Goal: Task Accomplishment & Management: Manage account settings

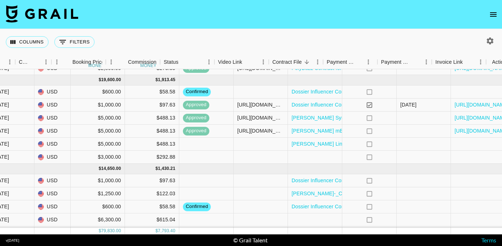
scroll to position [313, 533]
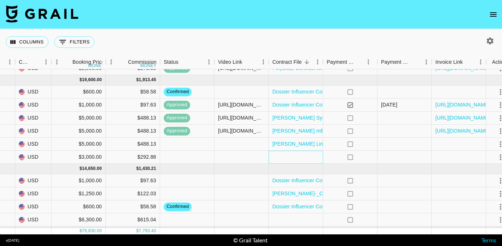
click at [286, 158] on div at bounding box center [296, 157] width 54 height 13
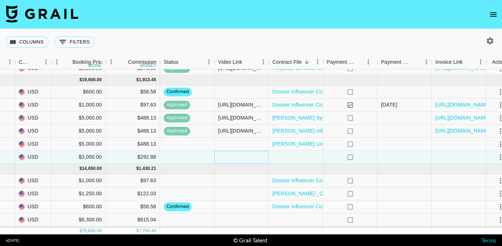
click at [247, 155] on div at bounding box center [241, 157] width 54 height 13
paste input "[URL][DOMAIN_NAME]"
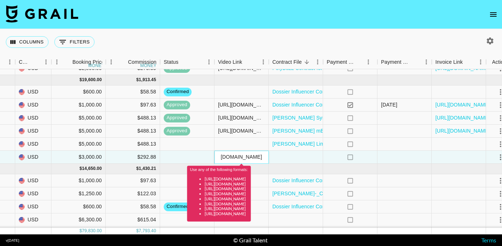
type input "[URL][DOMAIN_NAME]"
click at [283, 154] on div at bounding box center [296, 157] width 54 height 13
click at [294, 158] on div at bounding box center [296, 157] width 54 height 13
click at [253, 159] on input "[URL][DOMAIN_NAME]" at bounding box center [241, 157] width 53 height 6
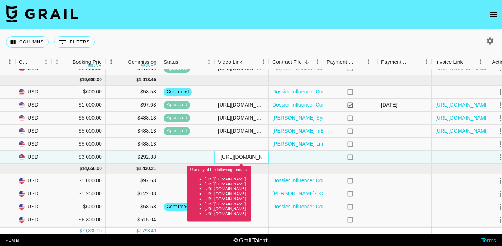
click at [248, 159] on input "[URL][DOMAIN_NAME]" at bounding box center [241, 157] width 53 height 6
drag, startPoint x: 253, startPoint y: 158, endPoint x: 287, endPoint y: 158, distance: 34.0
click at [265, 157] on input "[URL][DOMAIN_NAME]" at bounding box center [241, 157] width 53 height 6
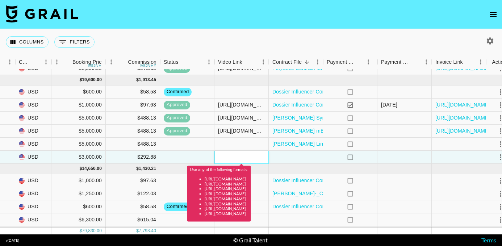
scroll to position [0, 0]
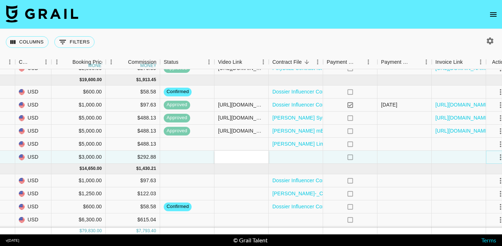
click at [494, 159] on div at bounding box center [500, 157] width 12 height 12
click at [499, 156] on icon "select merge strategy" at bounding box center [500, 157] width 9 height 9
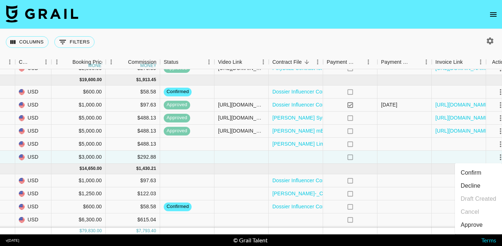
click at [477, 226] on div "Approve" at bounding box center [472, 225] width 22 height 9
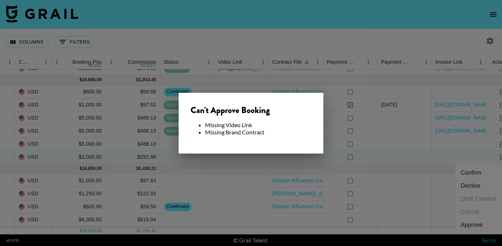
click at [365, 150] on div at bounding box center [251, 123] width 502 height 246
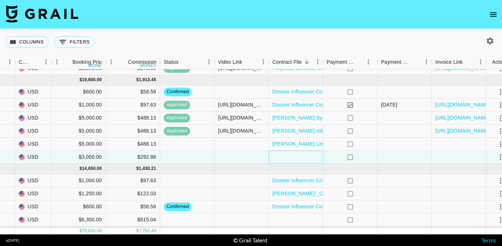
click at [315, 156] on div at bounding box center [296, 157] width 54 height 13
click at [298, 155] on div at bounding box center [296, 157] width 54 height 13
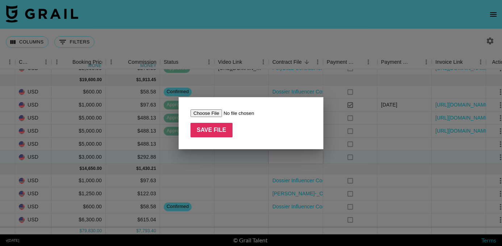
click at [284, 164] on div at bounding box center [251, 123] width 502 height 246
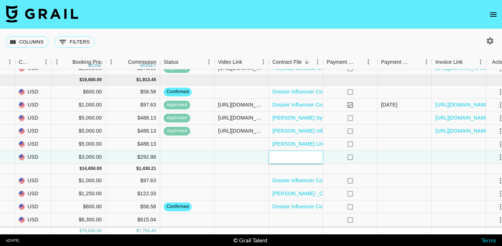
scroll to position [313, 546]
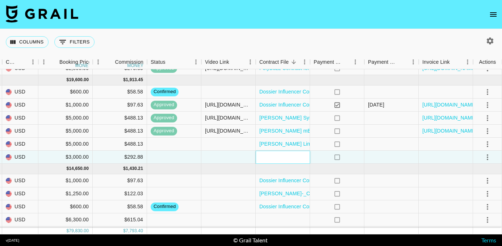
click at [281, 156] on div at bounding box center [283, 157] width 54 height 13
click at [216, 147] on div at bounding box center [228, 144] width 54 height 13
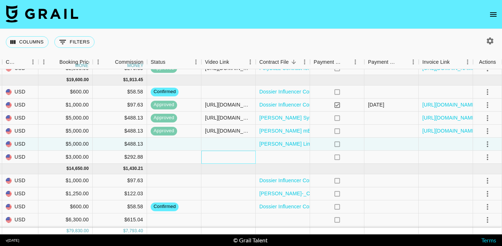
click at [218, 158] on div at bounding box center [228, 157] width 54 height 13
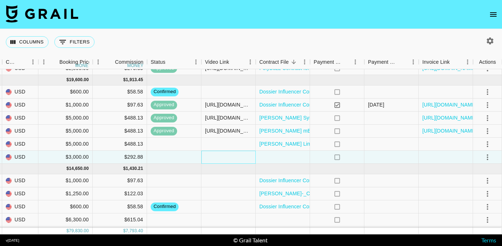
click at [235, 156] on div at bounding box center [228, 157] width 54 height 13
type input "[URL][DOMAIN_NAME]"
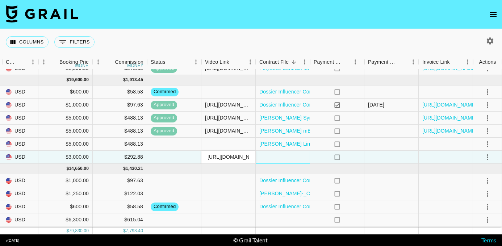
click at [267, 163] on div at bounding box center [283, 157] width 54 height 13
click at [272, 160] on div at bounding box center [283, 157] width 54 height 13
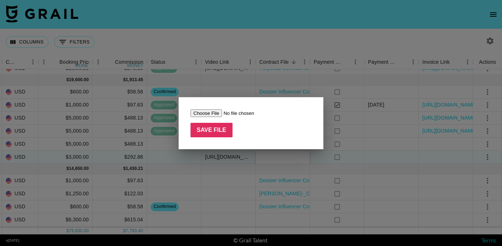
click at [202, 112] on input "file" at bounding box center [236, 113] width 92 height 8
type input "C:\fakepath\Screenshot [DATE] 9.29.11 AM.png"
click at [211, 126] on input "Save File" at bounding box center [211, 130] width 42 height 14
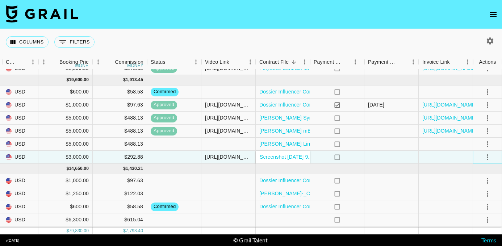
click at [483, 159] on icon "select merge strategy" at bounding box center [487, 157] width 9 height 9
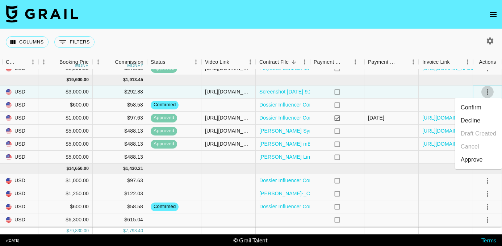
click at [489, 96] on icon "select merge strategy" at bounding box center [487, 92] width 9 height 9
click at [488, 89] on icon "select merge strategy" at bounding box center [487, 92] width 9 height 9
click at [479, 157] on div "Approve" at bounding box center [472, 159] width 22 height 9
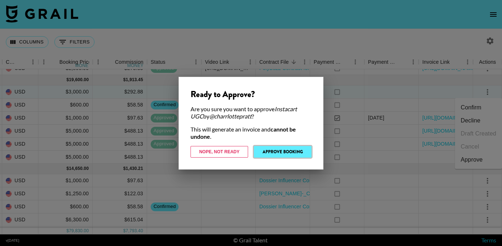
click at [286, 154] on button "Approve Booking" at bounding box center [283, 152] width 58 height 12
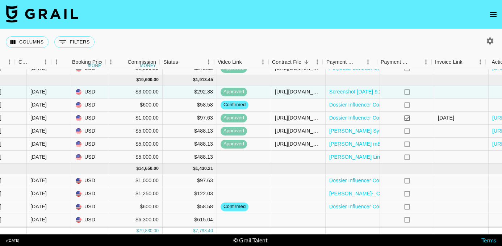
scroll to position [313, 546]
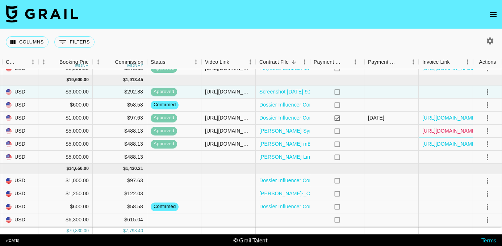
click at [464, 133] on link "[URL][DOMAIN_NAME]" at bounding box center [449, 130] width 55 height 7
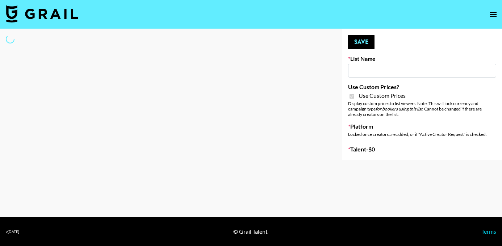
type input "Gfal"
checkbox input "true"
select select "Brand"
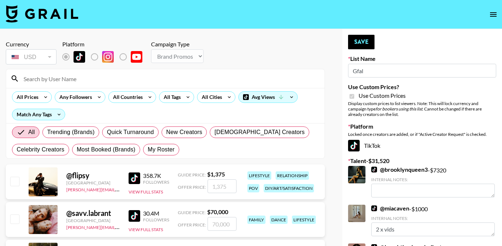
click at [80, 81] on input at bounding box center [169, 79] width 301 height 12
click at [73, 76] on input at bounding box center [169, 79] width 301 height 12
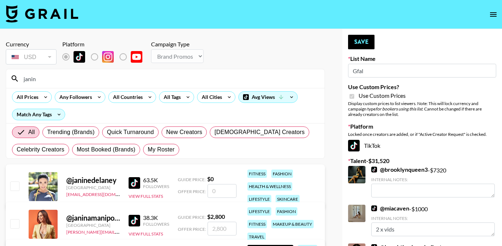
type input "janin"
click at [14, 185] on input "checkbox" at bounding box center [14, 185] width 9 height 9
click at [231, 186] on input "number" at bounding box center [221, 191] width 29 height 14
checkbox input "true"
type input "6000"
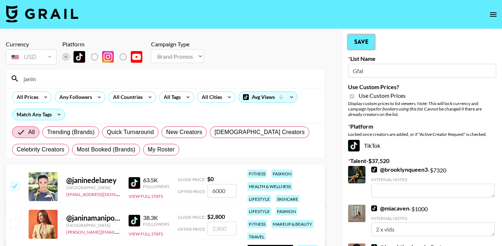
click at [361, 39] on button "Save" at bounding box center [361, 42] width 26 height 14
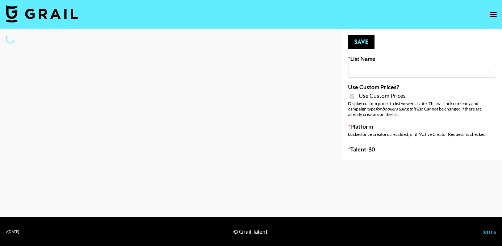
type input "dde"
checkbox input "true"
select select "Brand"
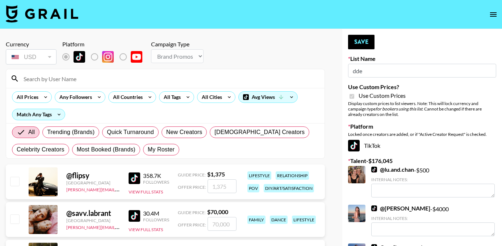
click at [51, 78] on input at bounding box center [169, 79] width 301 height 12
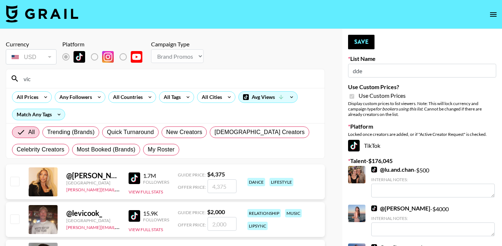
type input "vixxctoria"
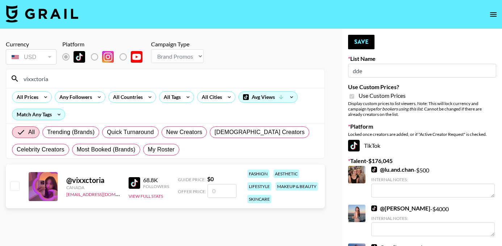
click at [13, 185] on input "checkbox" at bounding box center [14, 185] width 9 height 9
click at [219, 188] on input "number" at bounding box center [221, 191] width 29 height 14
checkbox input "true"
type input "1500"
click at [358, 44] on button "Save" at bounding box center [361, 42] width 26 height 14
